Goal: Find specific page/section: Find specific page/section

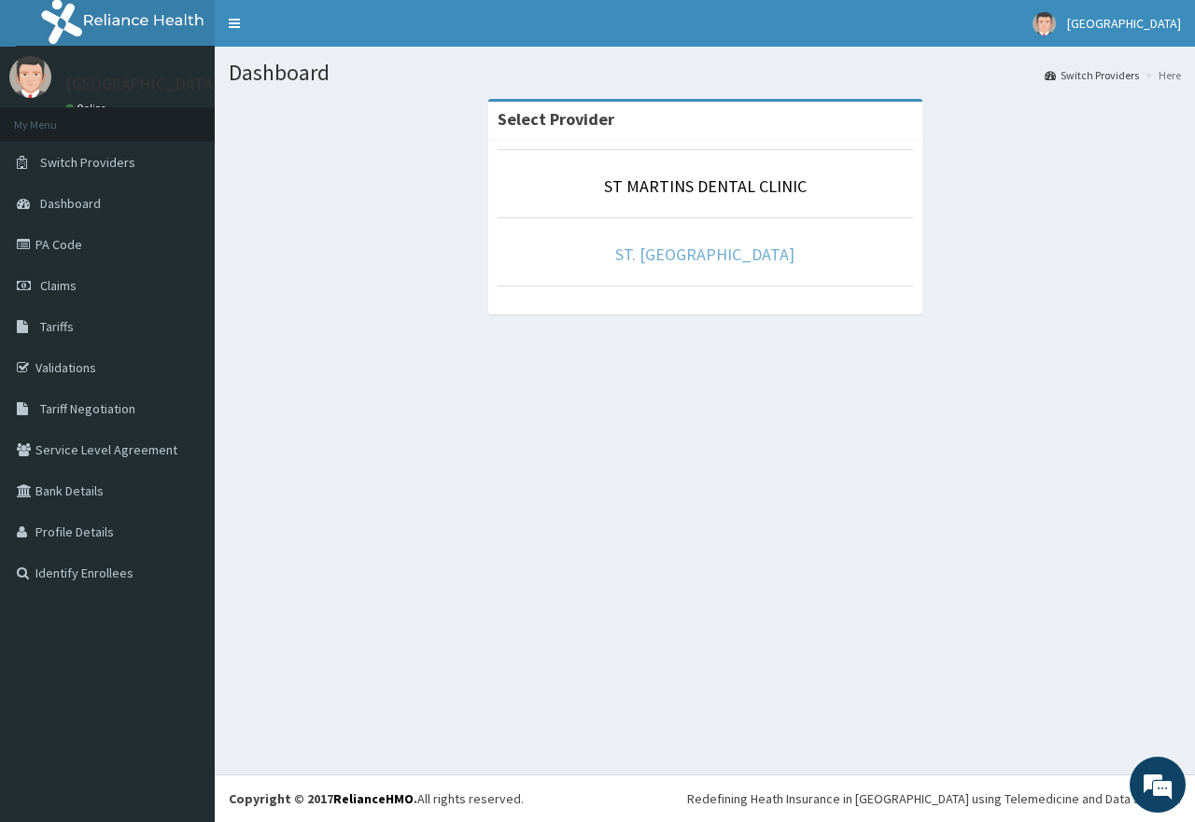
click at [685, 257] on link "ST. [GEOGRAPHIC_DATA]" at bounding box center [704, 254] width 179 height 21
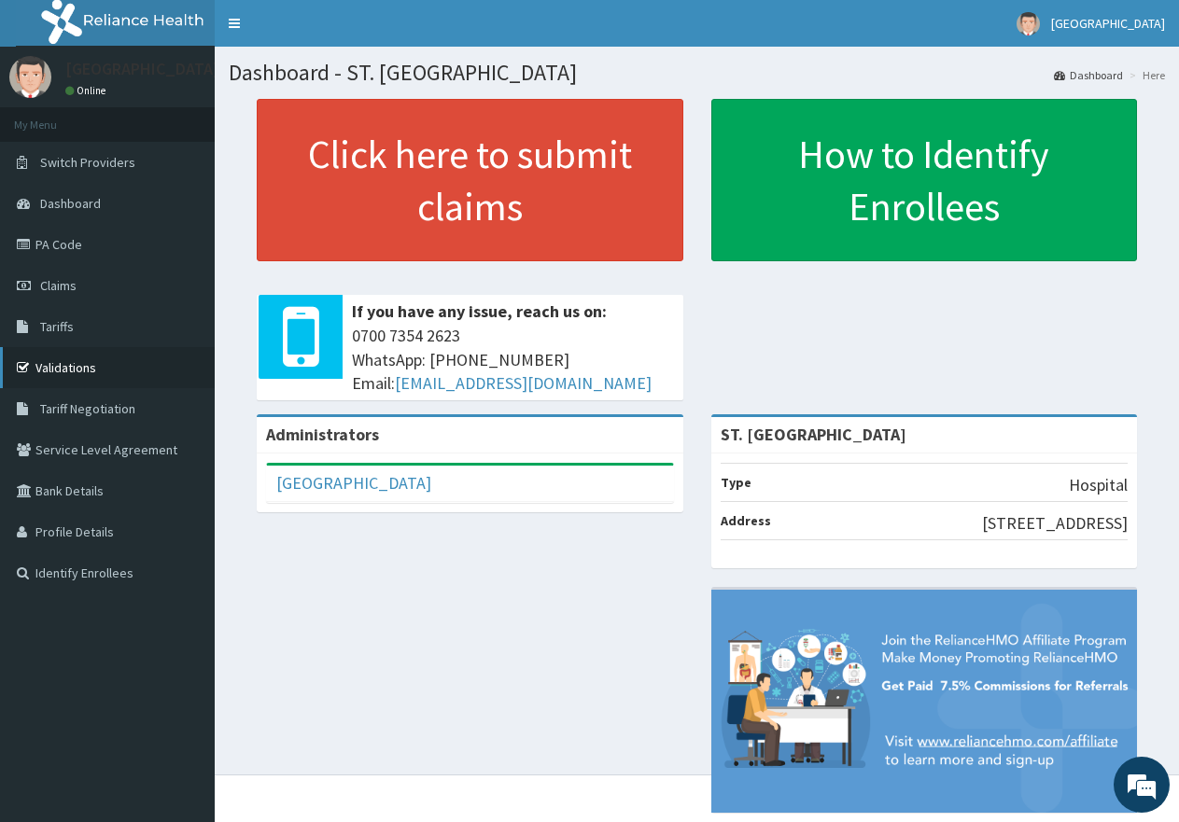
click at [97, 361] on link "Validations" at bounding box center [107, 367] width 215 height 41
